Goal: Information Seeking & Learning: Learn about a topic

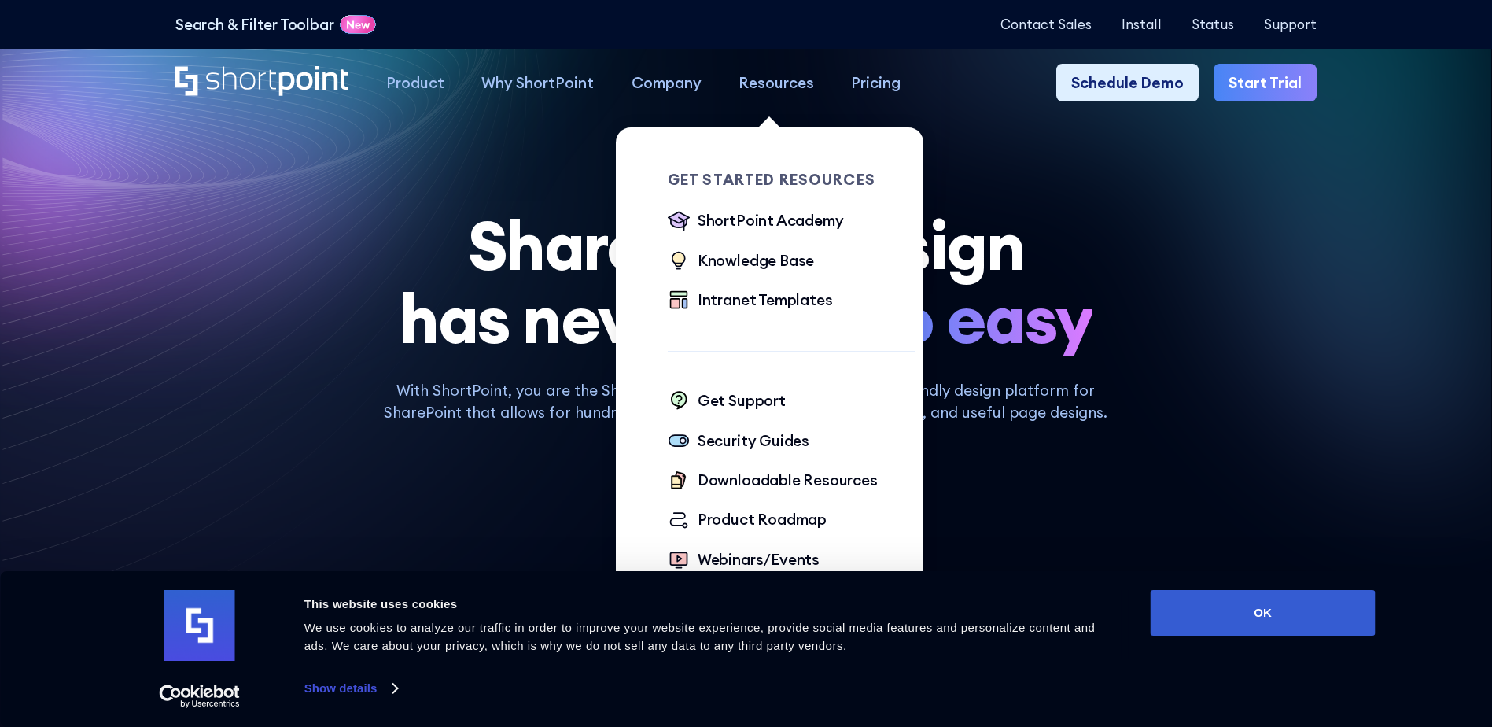
click at [765, 83] on div "Resources" at bounding box center [777, 83] width 76 height 22
click at [771, 224] on div "ShortPoint Academy" at bounding box center [771, 220] width 146 height 22
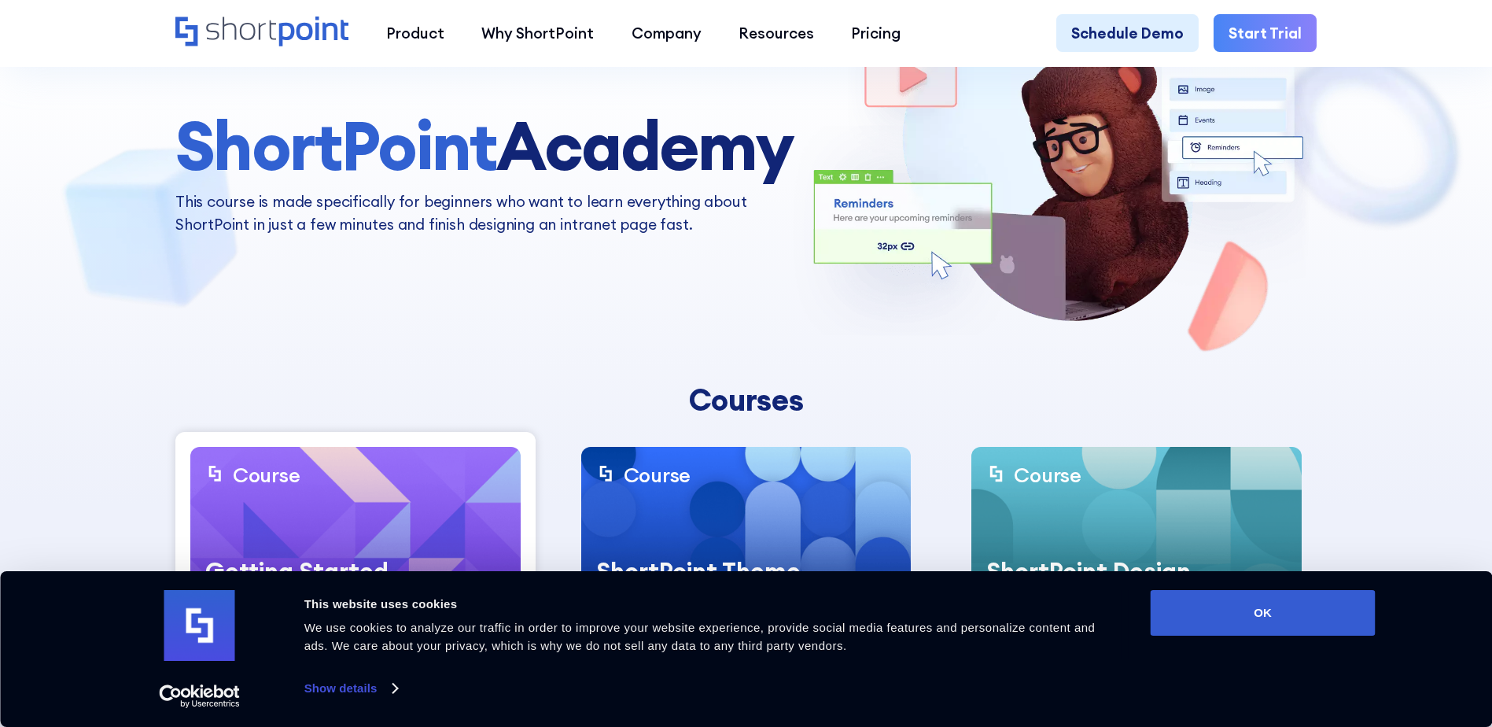
scroll to position [236, 0]
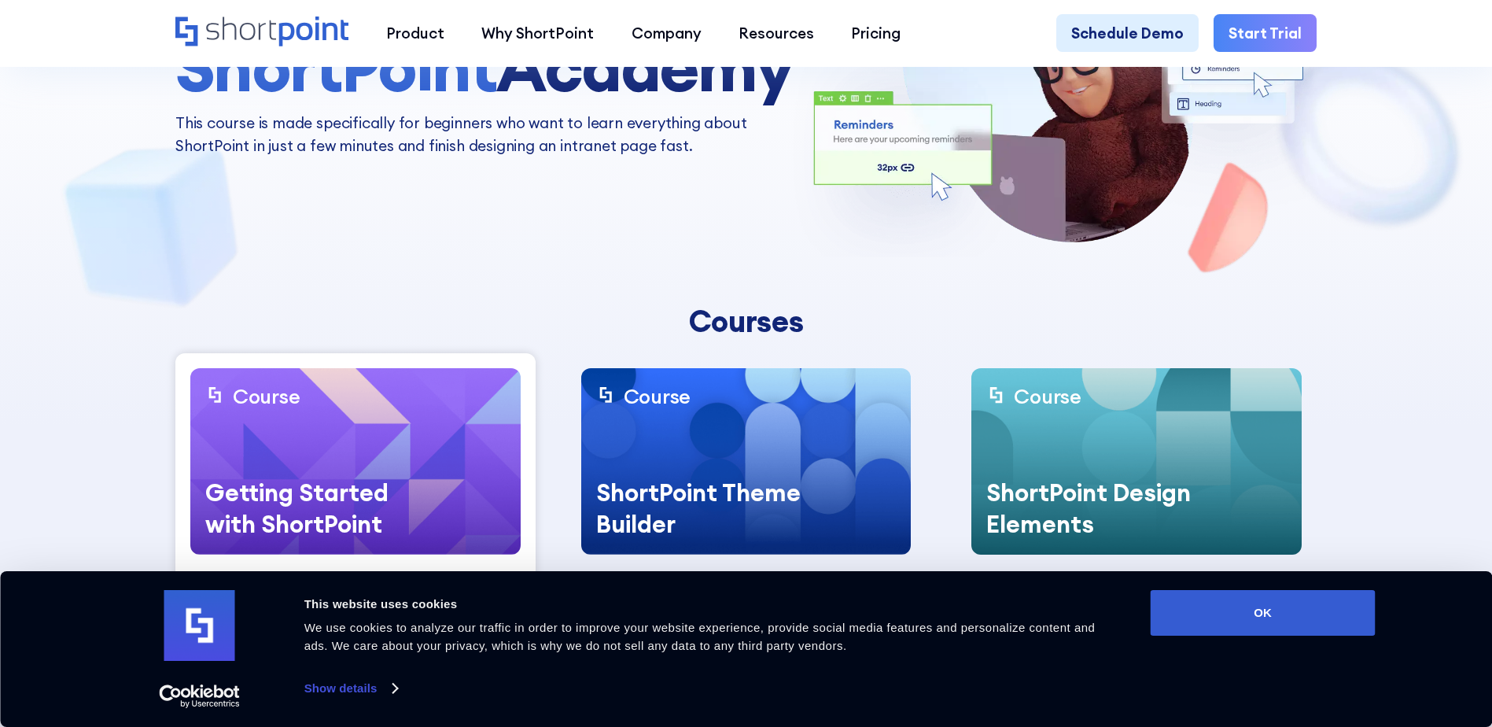
click at [1310, 636] on div "Consent Details [#IABV2SETTINGS#] About This website uses cookies We use cookie…" at bounding box center [746, 649] width 1258 height 118
click at [1269, 618] on button "OK" at bounding box center [1263, 613] width 225 height 46
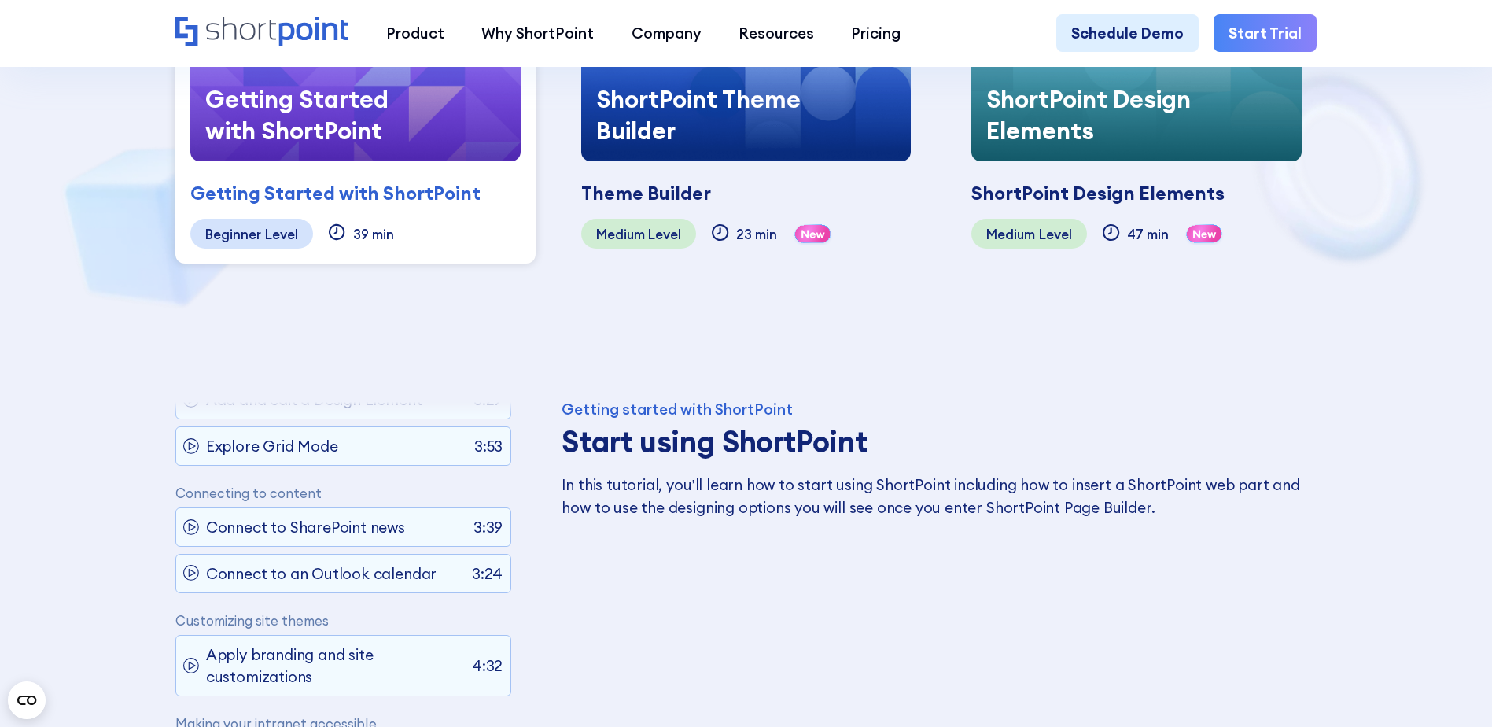
scroll to position [250, 0]
click at [320, 562] on p "Connect to an Outlook calendar" at bounding box center [321, 573] width 230 height 22
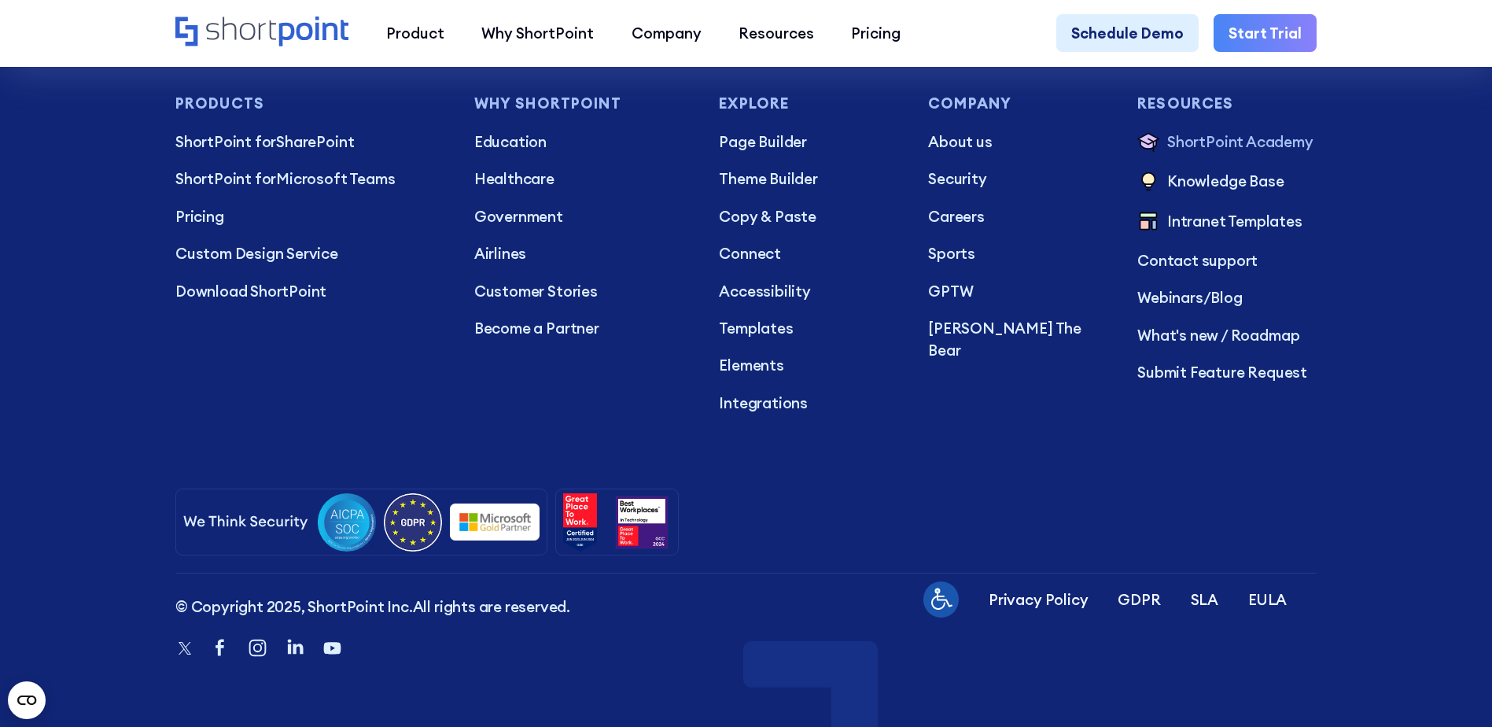
scroll to position [7148, 0]
